Goal: Information Seeking & Learning: Learn about a topic

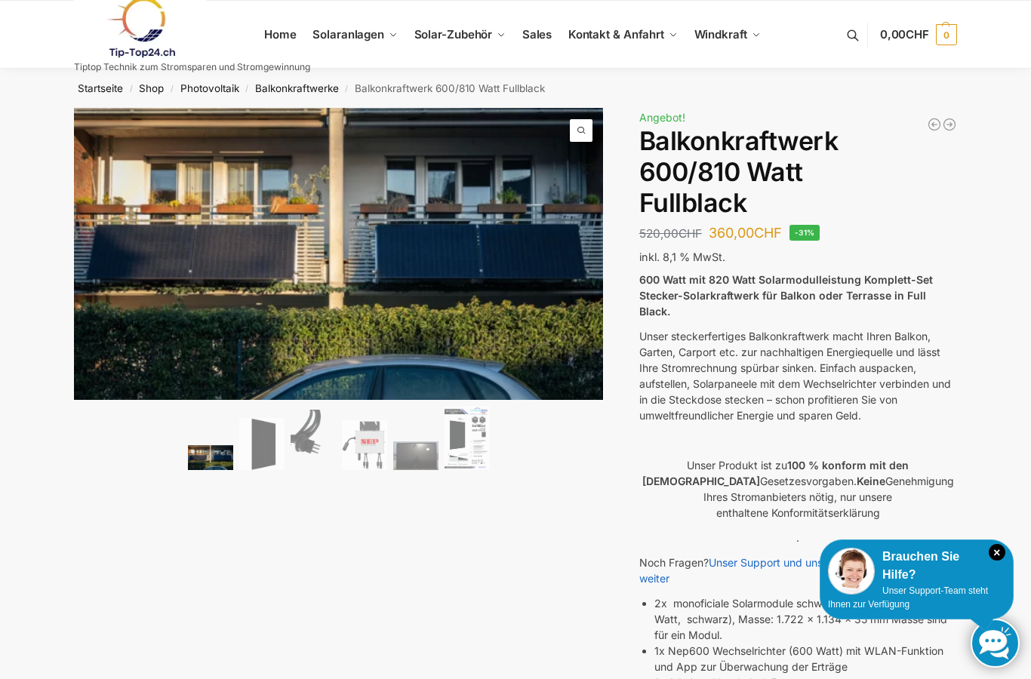
click at [611, 34] on span "Kontakt & Anfahrt" at bounding box center [616, 34] width 96 height 14
click at [609, 40] on span "Kontakt & Anfahrt" at bounding box center [616, 34] width 96 height 14
click at [623, 37] on span "Kontakt & Anfahrt" at bounding box center [616, 34] width 96 height 14
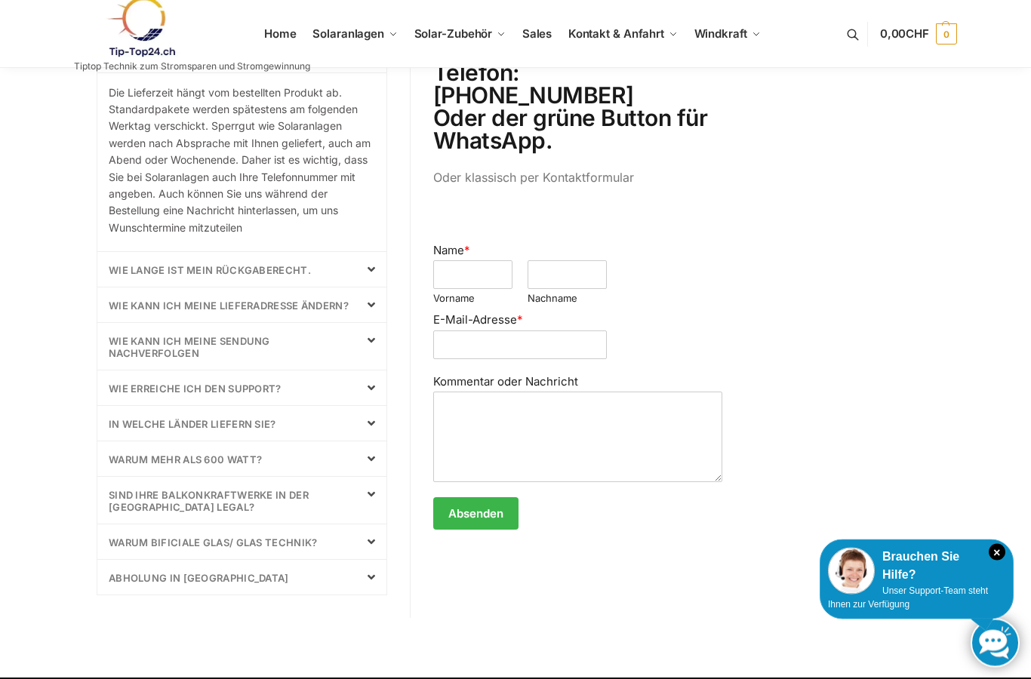
scroll to position [593, 0]
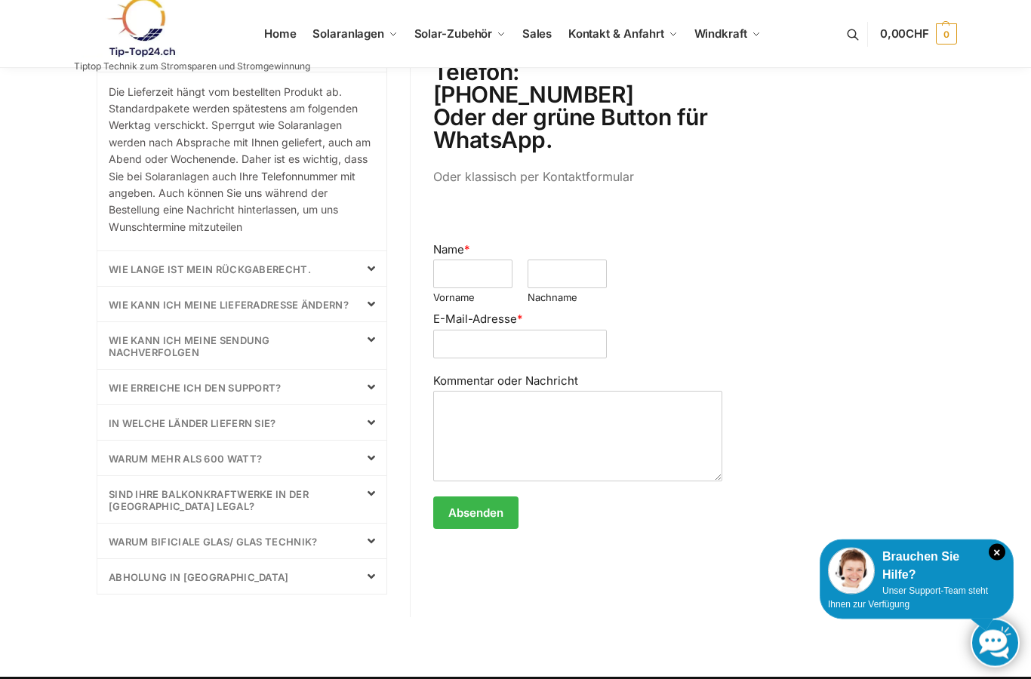
click at [357, 579] on span at bounding box center [366, 577] width 18 height 12
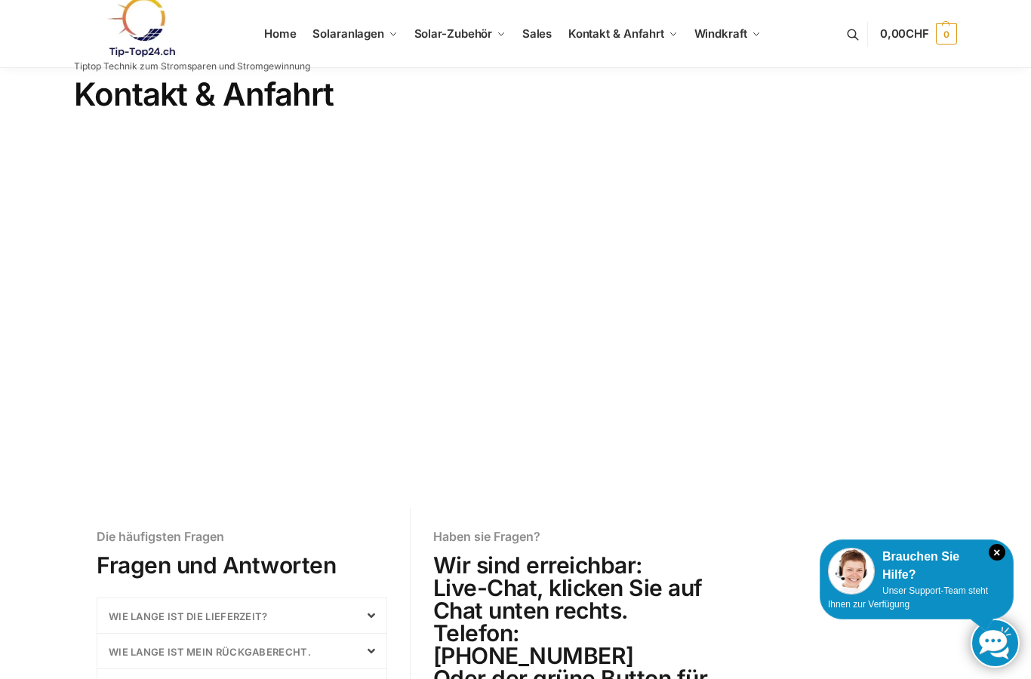
scroll to position [0, 0]
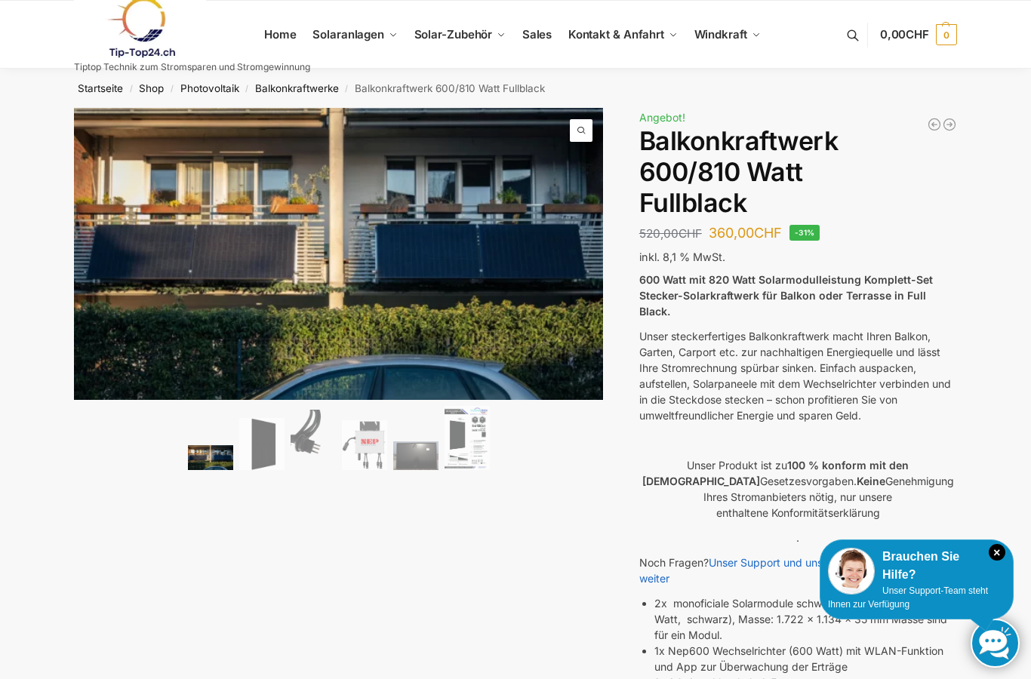
click at [649, 37] on span "Kontakt & Anfahrt" at bounding box center [616, 34] width 96 height 14
click at [649, 35] on span "Kontakt & Anfahrt" at bounding box center [616, 34] width 96 height 14
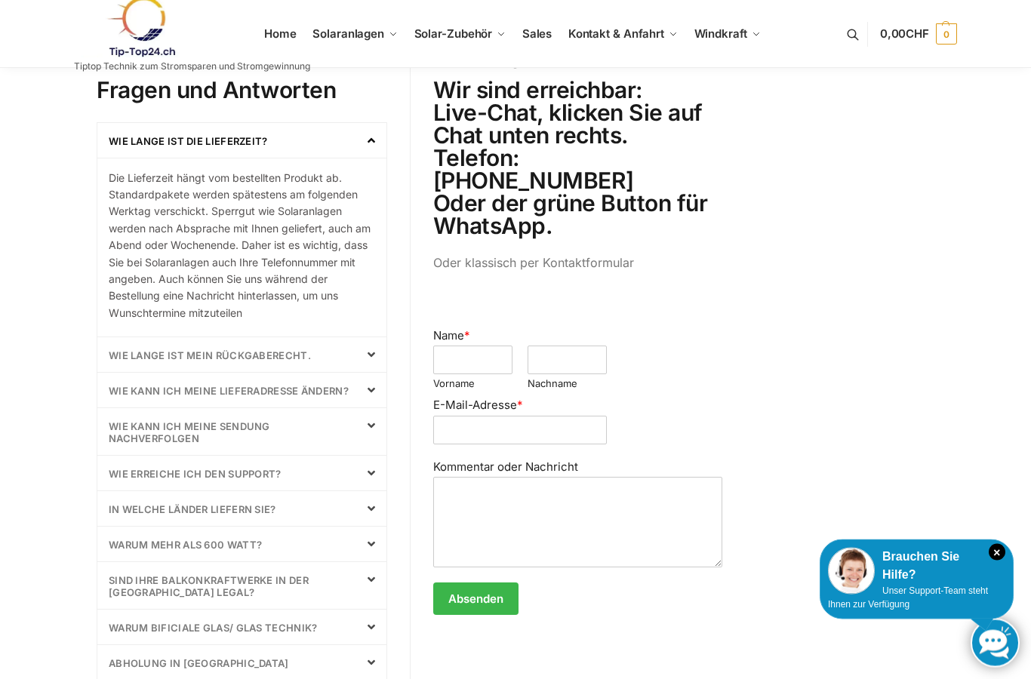
scroll to position [494, 0]
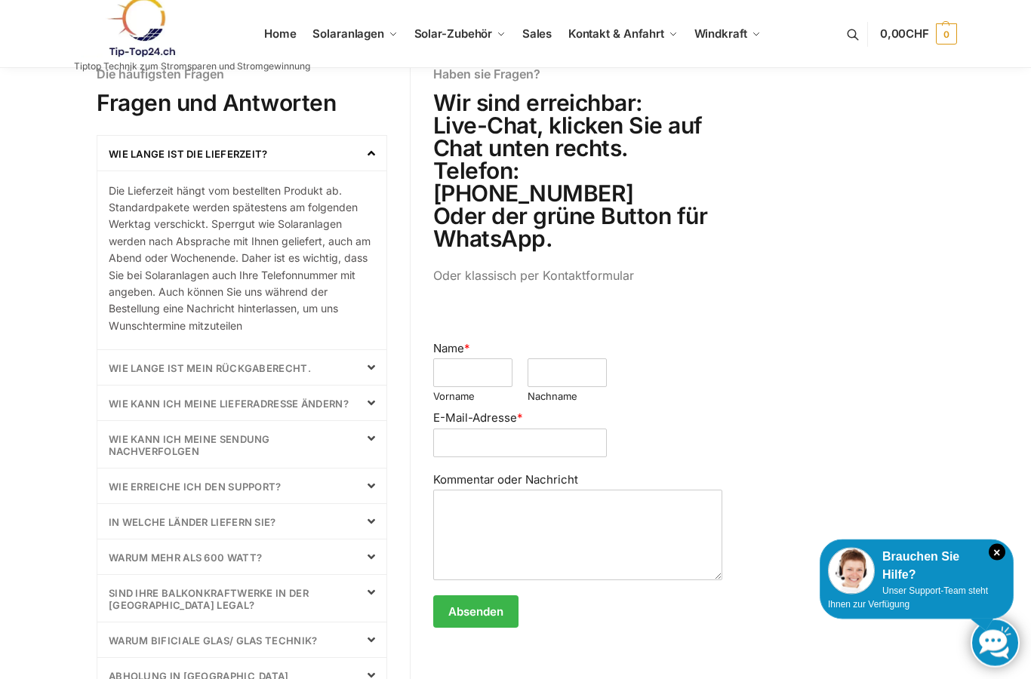
click at [1005, 423] on div "Startseite / Kontakt & Anfahrt Kontakt & Anfahrt Die häufigsten Fragen Fragen u…" at bounding box center [515, 157] width 1031 height 1166
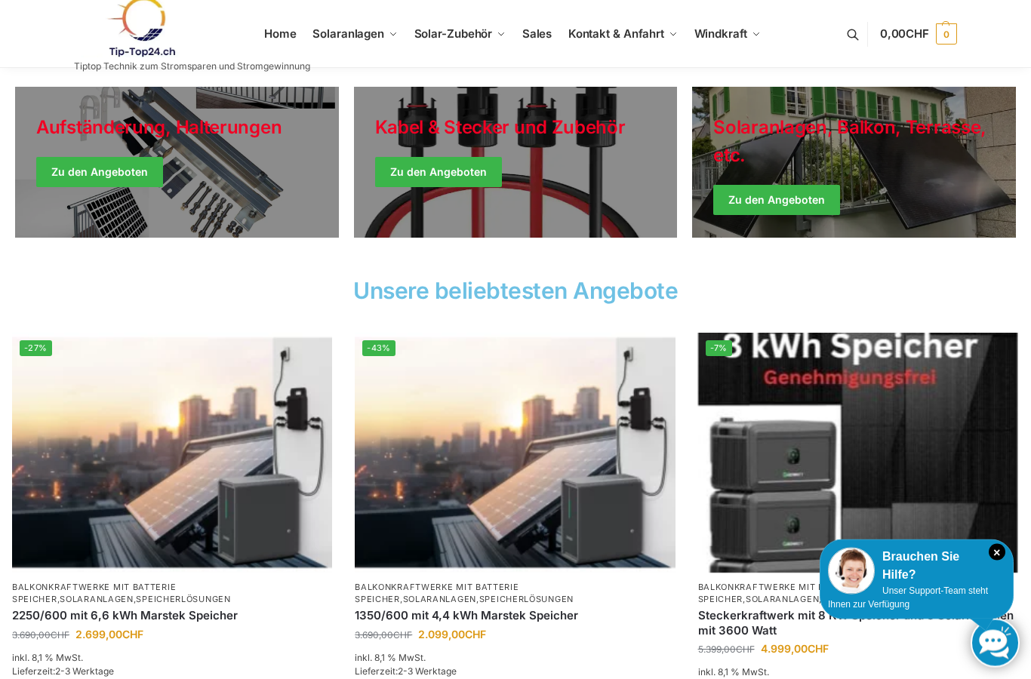
scroll to position [374, 0]
click at [208, 465] on img at bounding box center [172, 453] width 320 height 240
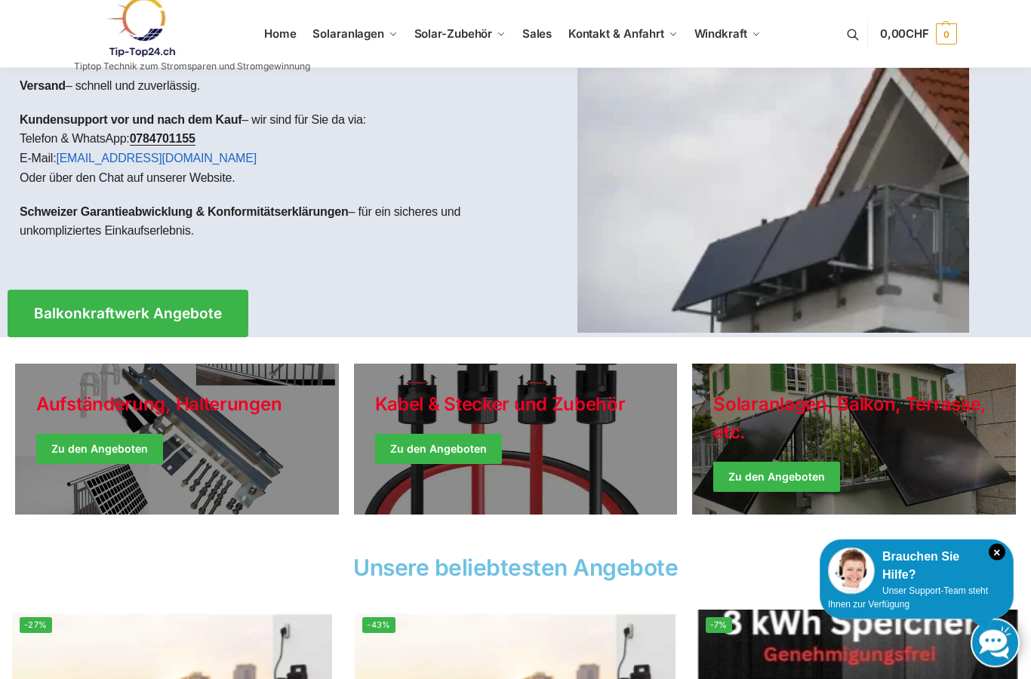
scroll to position [97, 0]
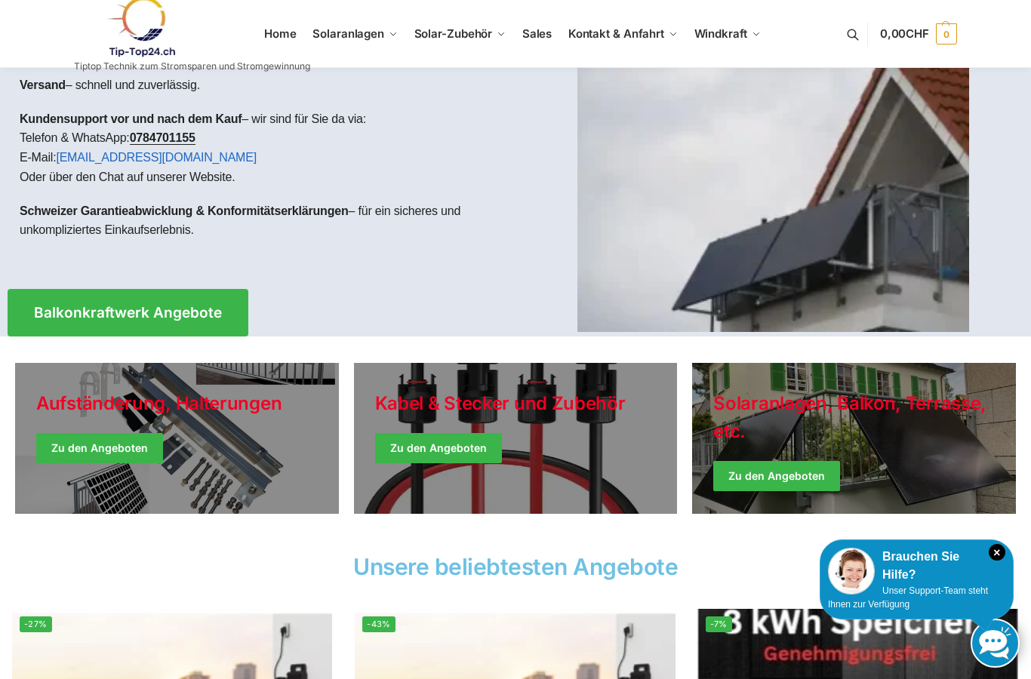
click at [798, 472] on link "Winter Jackets" at bounding box center [854, 438] width 324 height 151
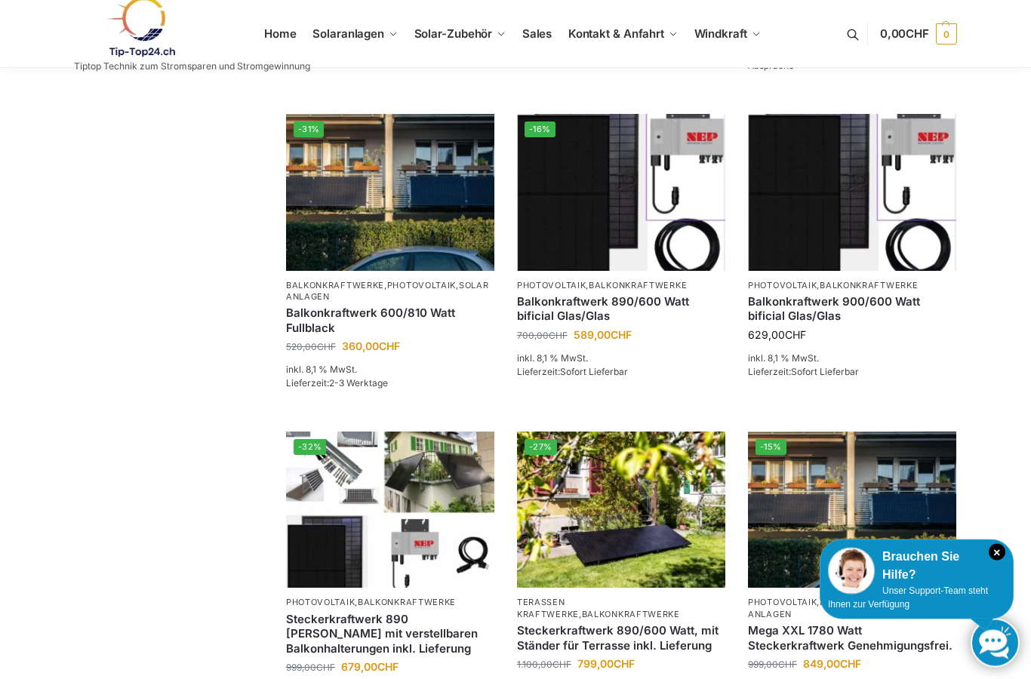
scroll to position [602, 0]
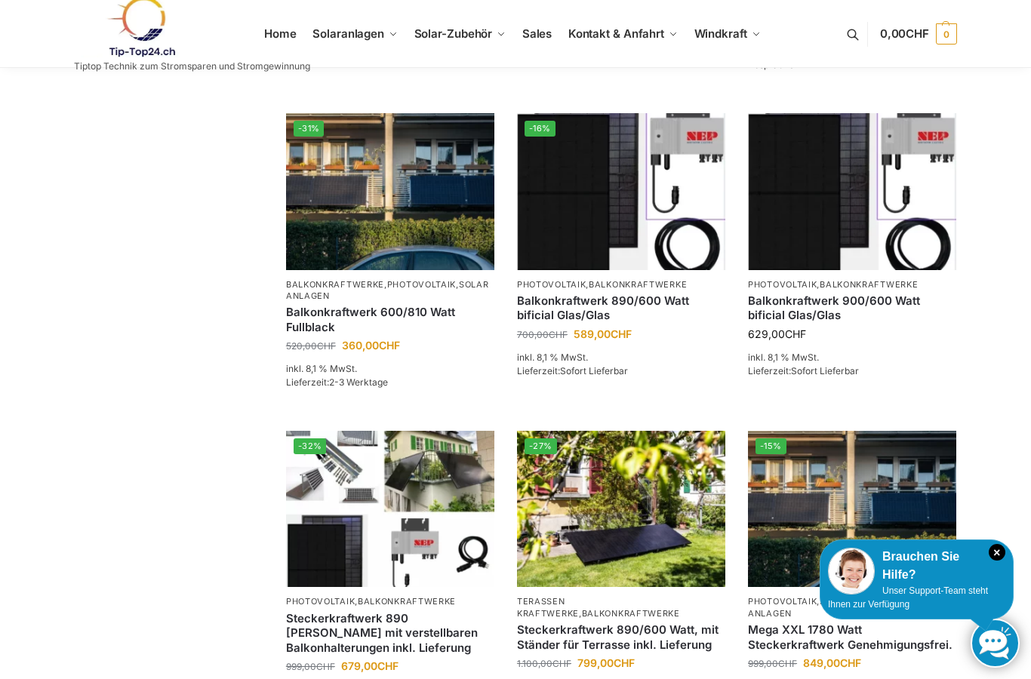
click at [1002, 561] on icon "×" at bounding box center [997, 552] width 17 height 17
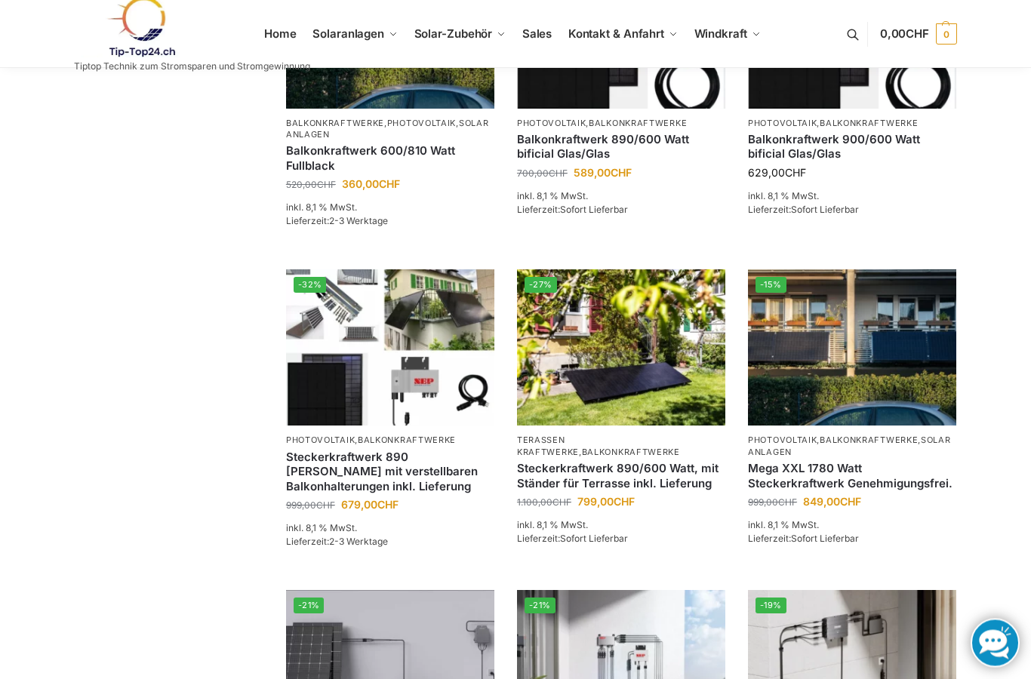
scroll to position [764, 0]
click at [883, 386] on img at bounding box center [852, 347] width 208 height 156
